Goal: Find specific page/section: Find specific page/section

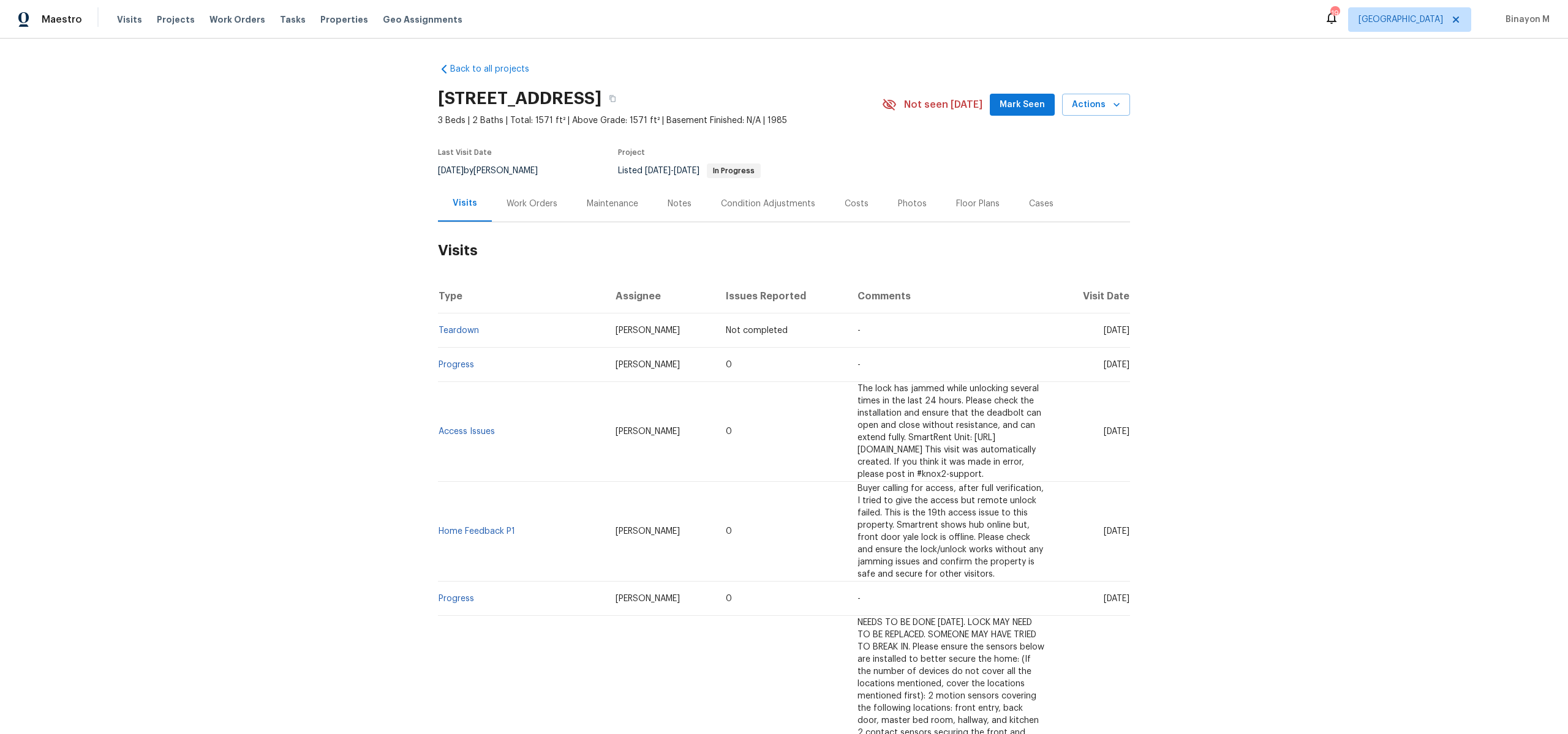
click at [545, 201] on div "Work Orders" at bounding box center [532, 204] width 51 height 12
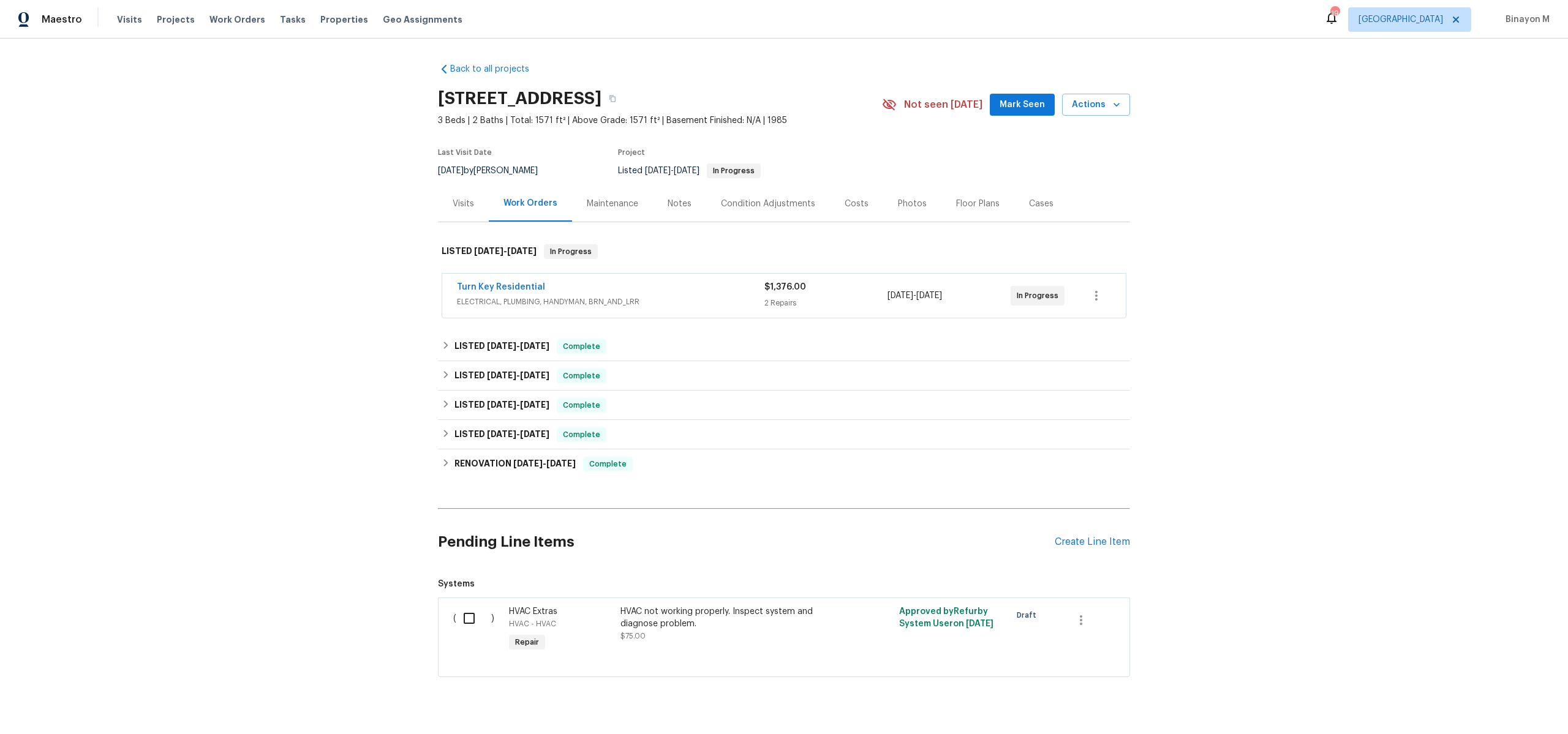
click at [610, 305] on span "ELECTRICAL, PLUMBING, HANDYMAN, BRN_AND_LRR" at bounding box center [611, 301] width 307 height 12
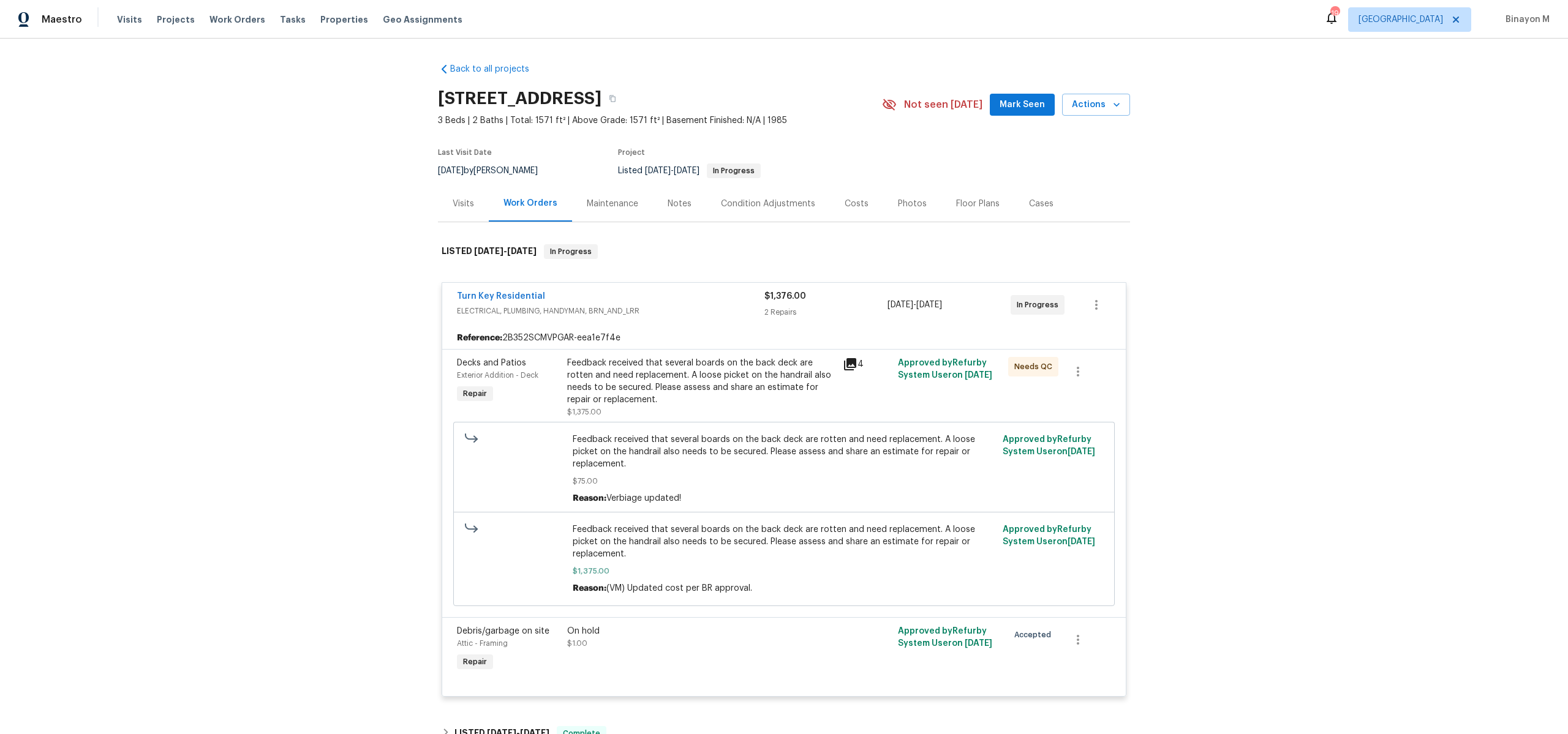
click at [850, 359] on icon at bounding box center [850, 364] width 12 height 12
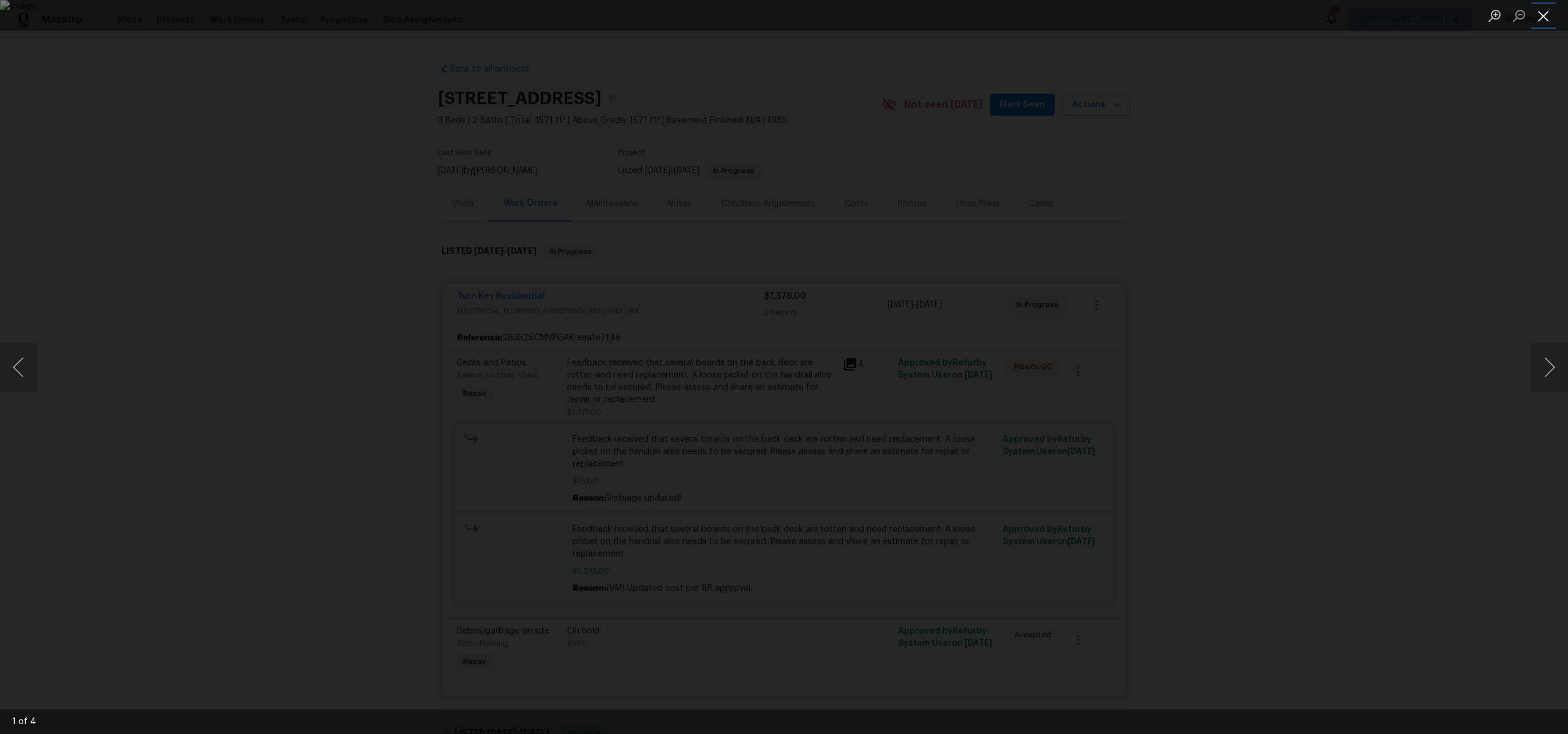
click at [1543, 13] on button "Close lightbox" at bounding box center [1544, 15] width 24 height 21
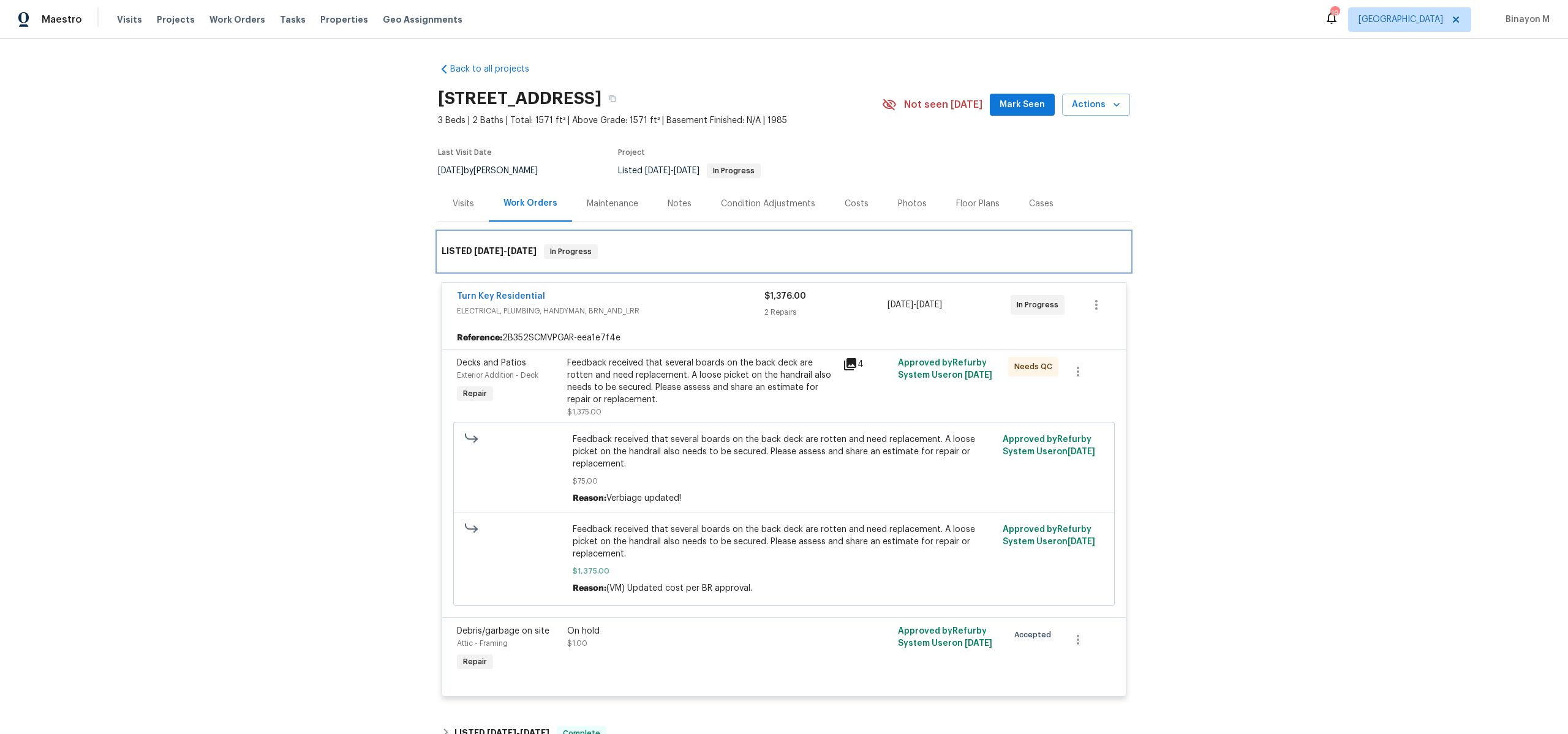
click at [502, 258] on h6 "LISTED [DATE] - [DATE]" at bounding box center [489, 251] width 95 height 15
click at [524, 303] on div "Turn Key Residential" at bounding box center [611, 297] width 307 height 15
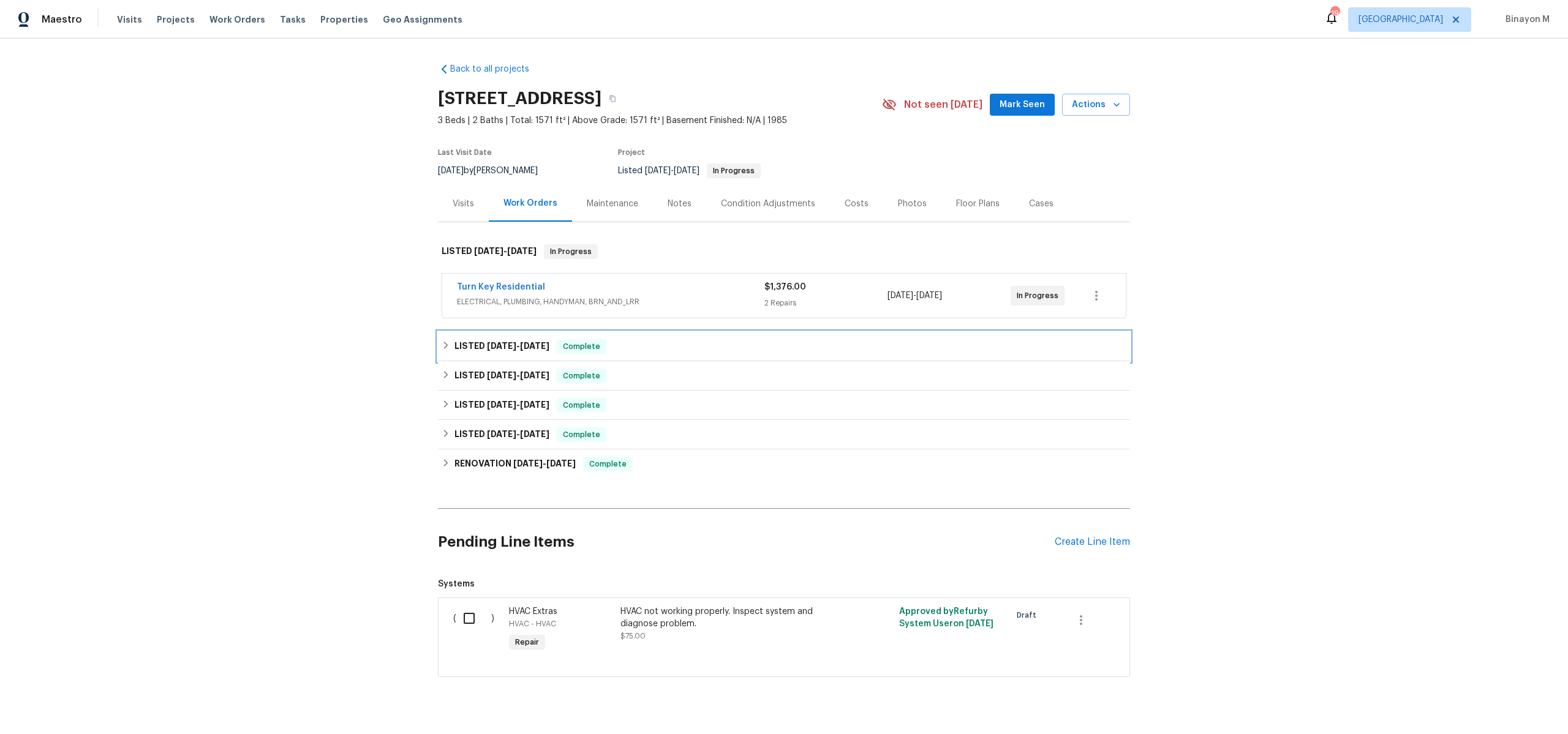
click at [449, 345] on icon at bounding box center [446, 345] width 8 height 8
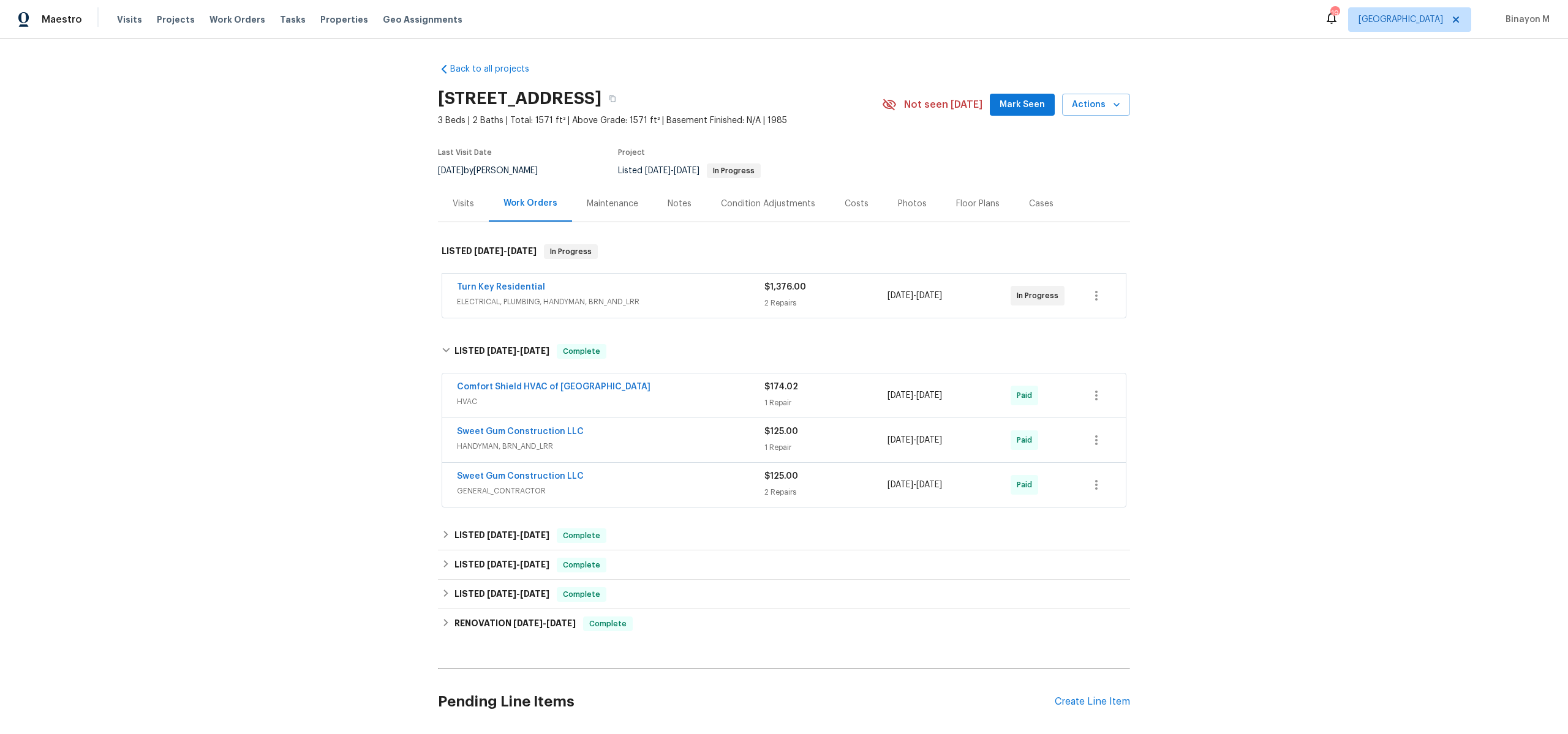
click at [556, 403] on span "HVAC" at bounding box center [611, 401] width 307 height 12
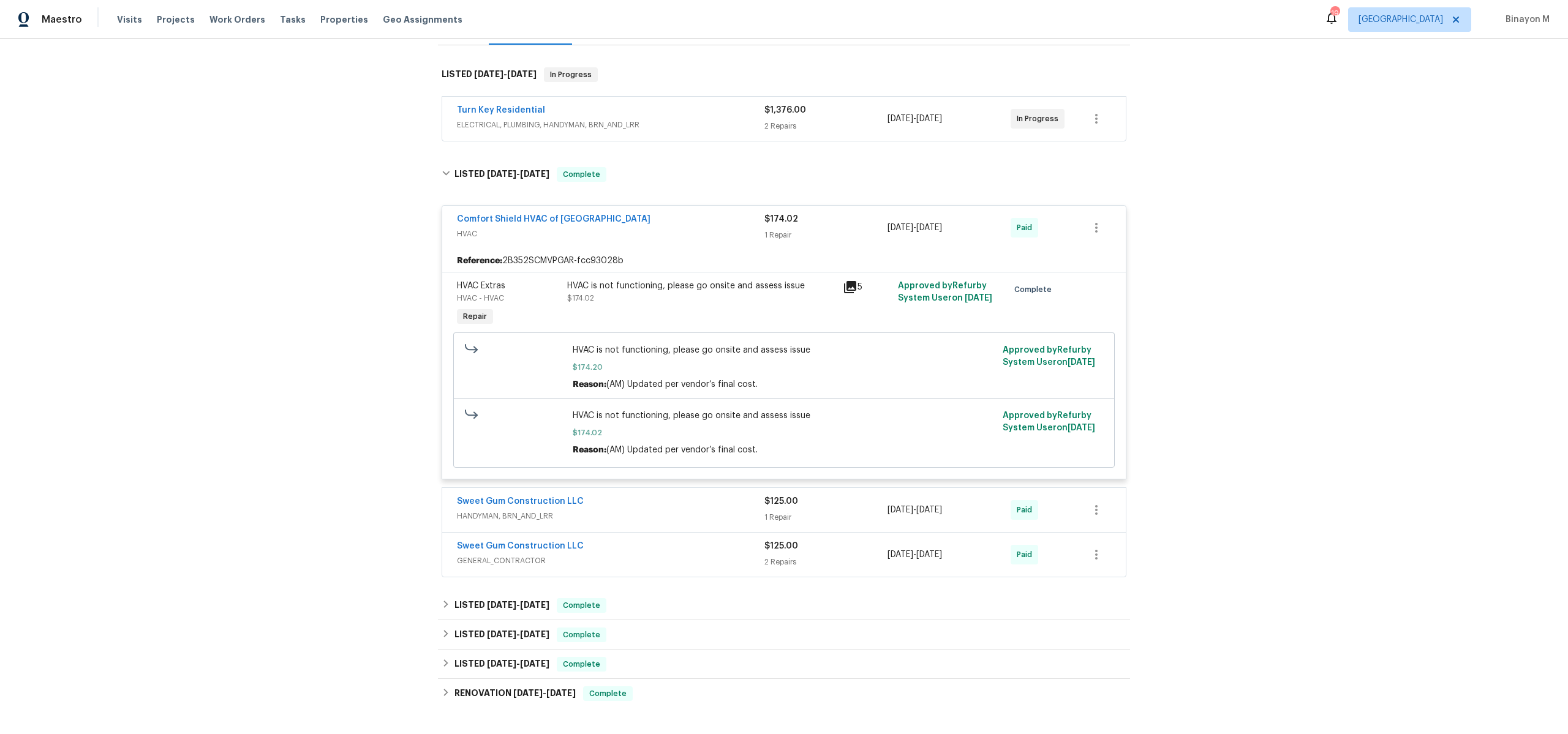
scroll to position [197, 0]
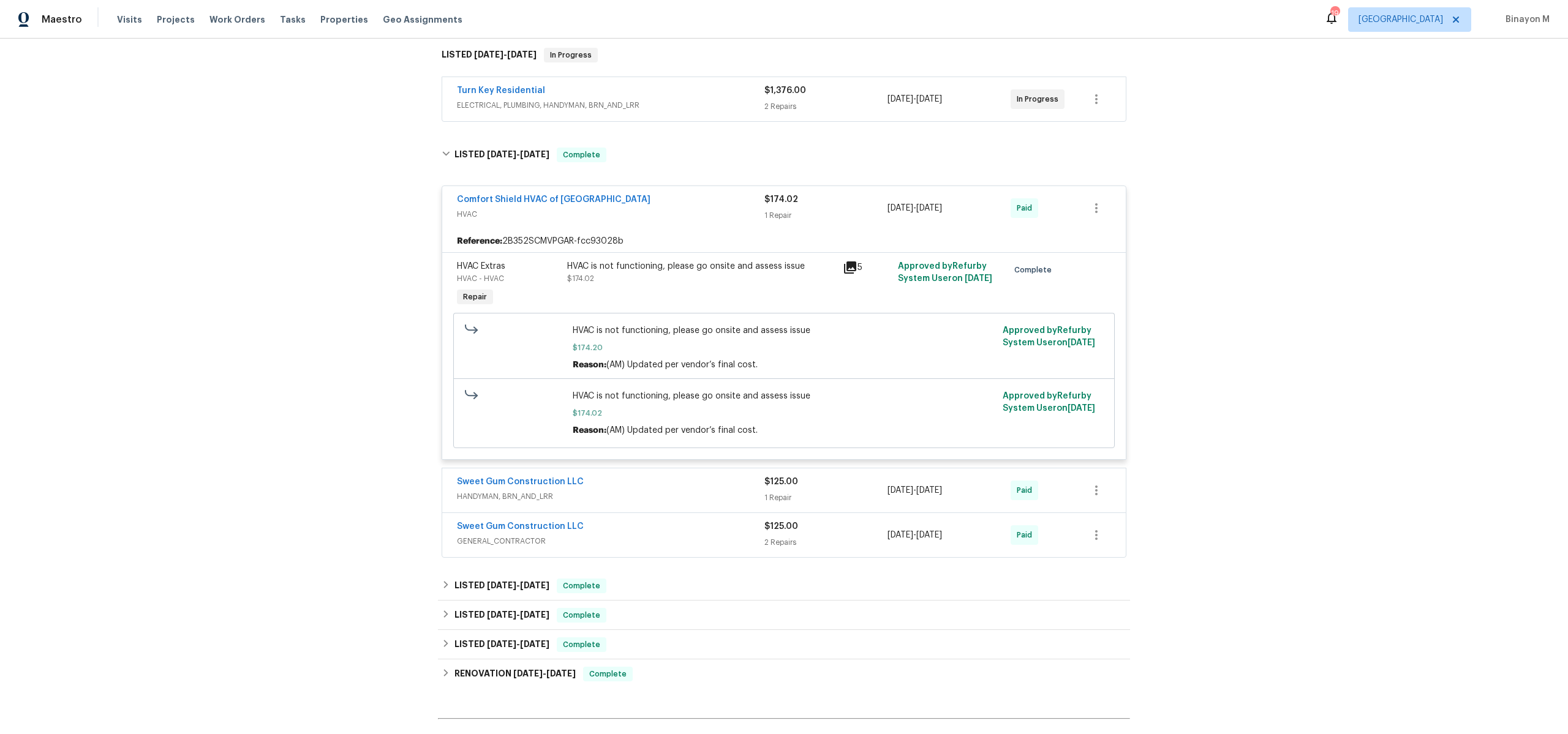
click at [561, 489] on div "Sweet Gum Construction LLC" at bounding box center [611, 483] width 307 height 15
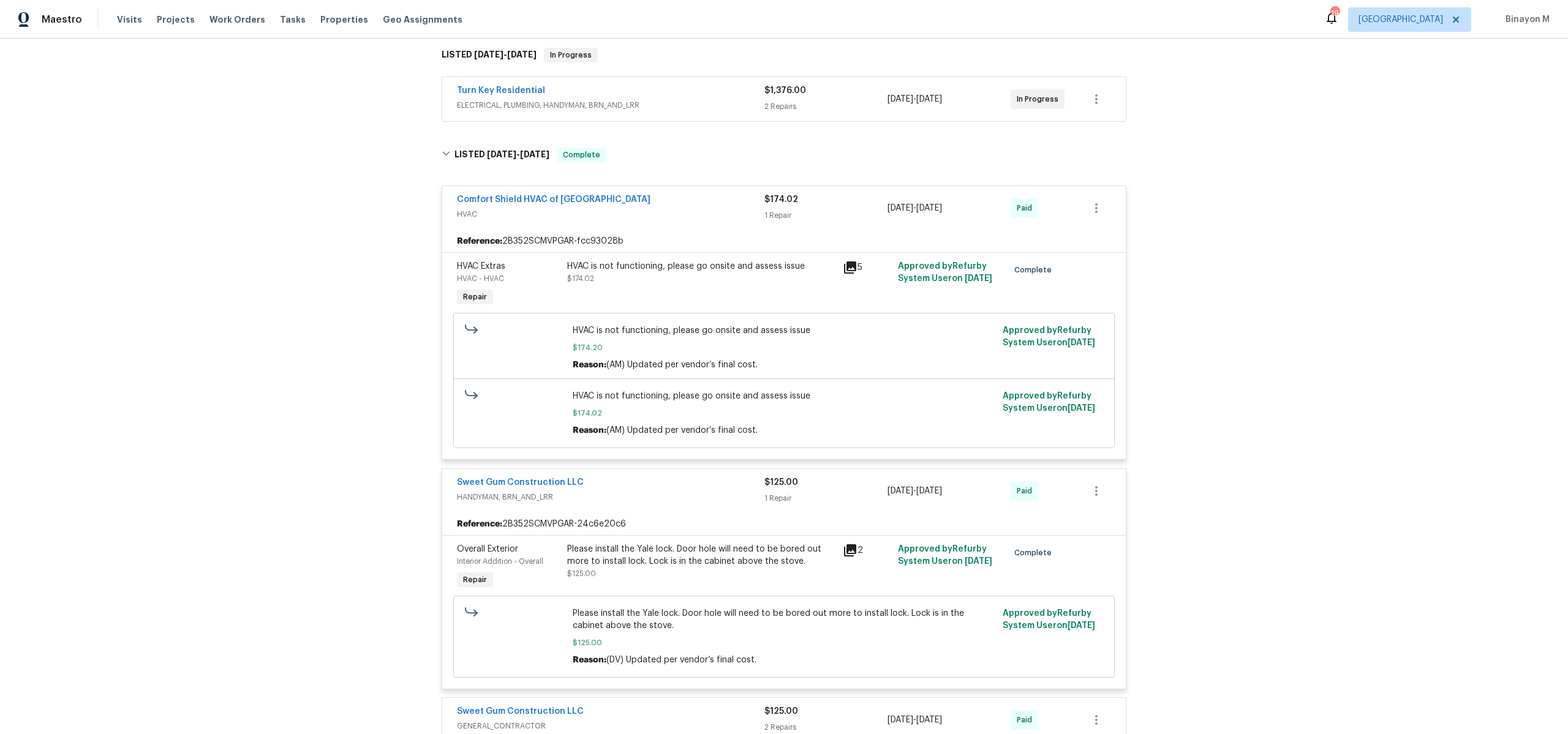
scroll to position [203, 0]
